Goal: Obtain resource: Obtain resource

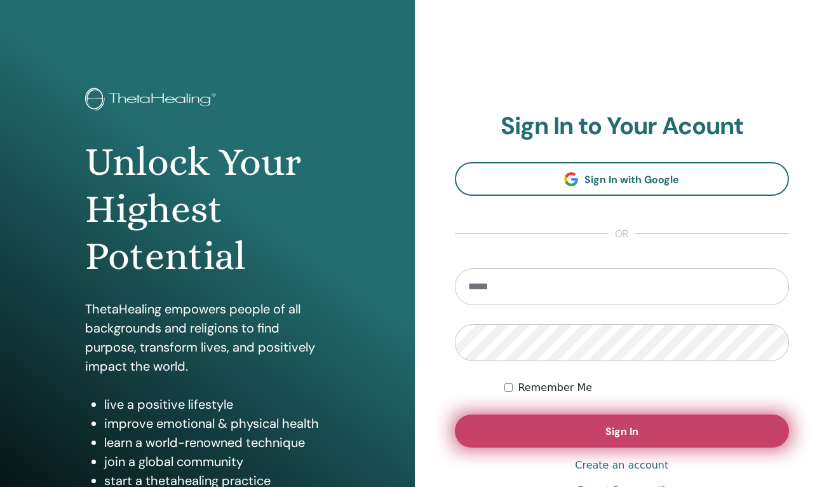
type input "**********"
click at [606, 443] on button "Sign In" at bounding box center [622, 430] width 335 height 33
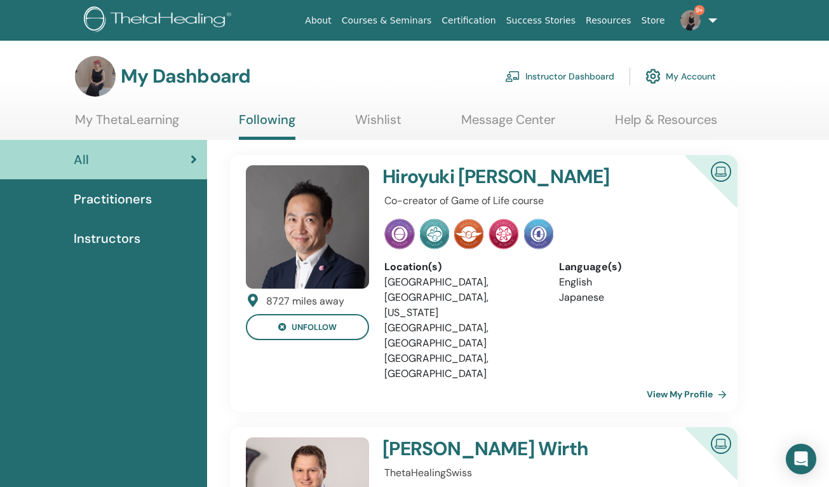
click at [578, 77] on link "Instructor Dashboard" at bounding box center [559, 76] width 109 height 28
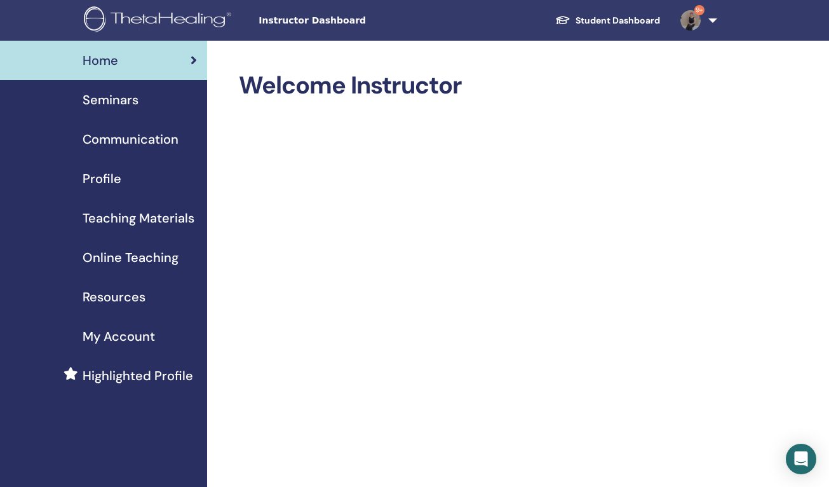
click at [126, 295] on span "Resources" at bounding box center [114, 296] width 63 height 19
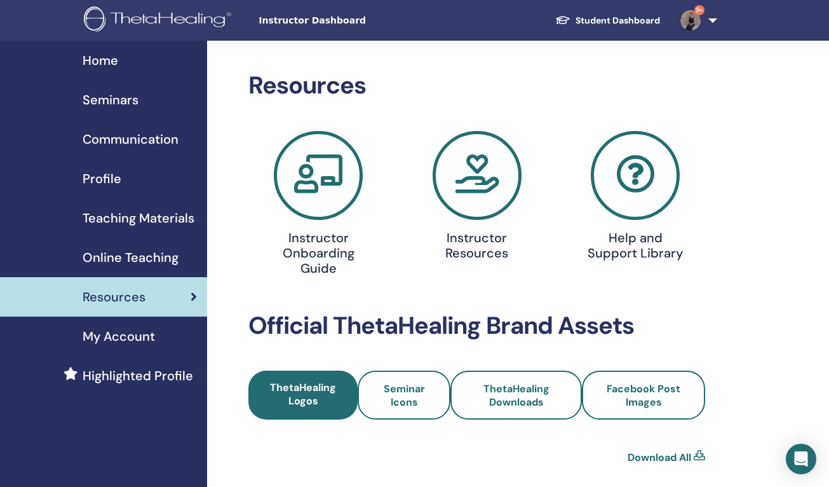
click at [149, 208] on span "Teaching Materials" at bounding box center [139, 217] width 112 height 19
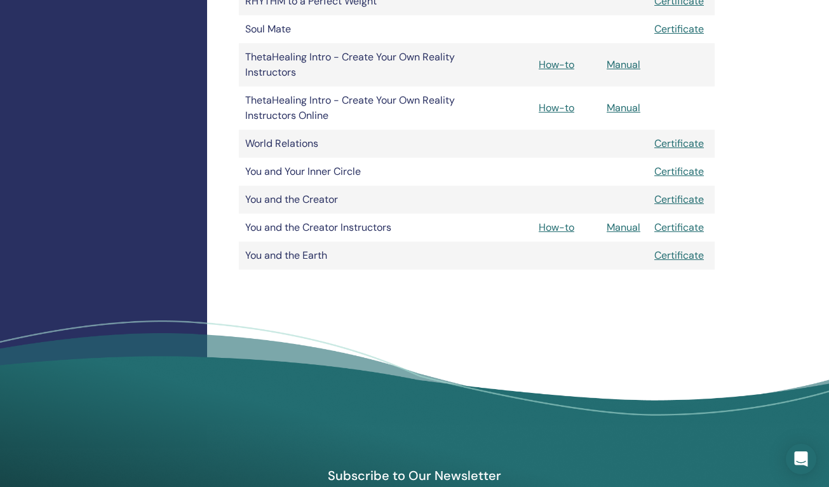
scroll to position [951, 0]
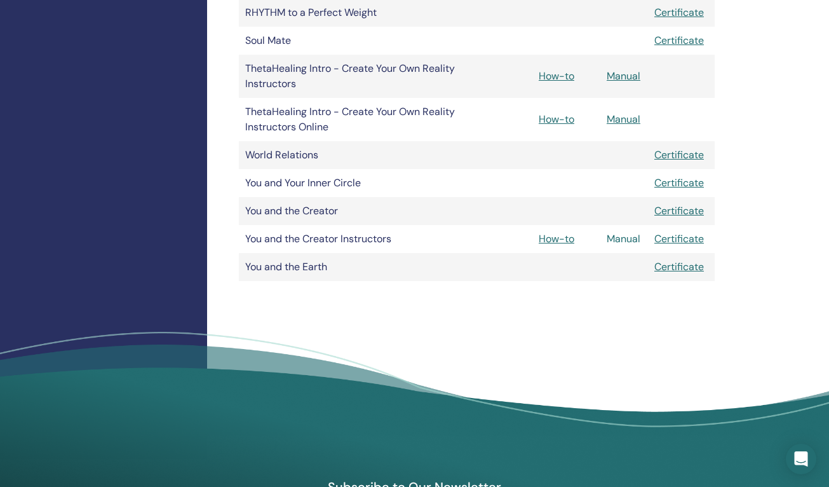
click at [621, 236] on link "Manual" at bounding box center [624, 238] width 34 height 13
